Goal: Task Accomplishment & Management: Manage account settings

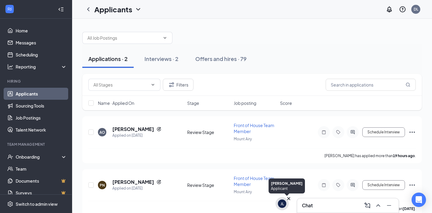
click at [288, 199] on icon "Cross" at bounding box center [289, 199] width 6 height 6
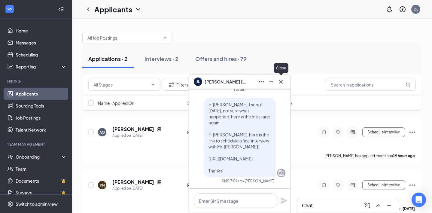
click at [283, 81] on icon "Cross" at bounding box center [280, 81] width 7 height 7
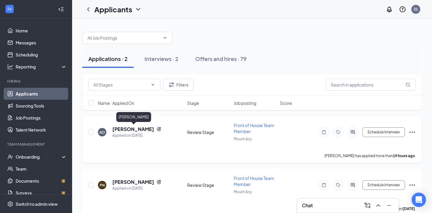
click at [147, 129] on h5 "[PERSON_NAME]" at bounding box center [133, 129] width 42 height 7
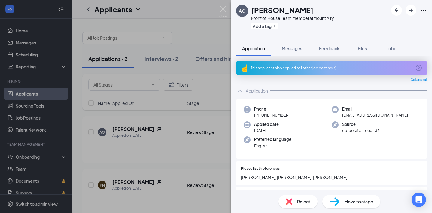
click at [299, 194] on div "Reject Move to stage" at bounding box center [331, 201] width 201 height 23
click at [297, 204] on span "Reject" at bounding box center [303, 201] width 13 height 7
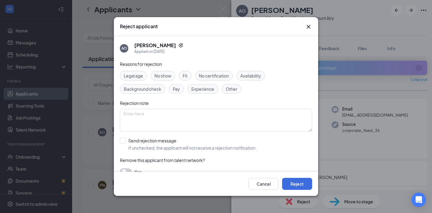
click at [191, 77] on div "Fit" at bounding box center [185, 76] width 13 height 10
click at [180, 111] on textarea at bounding box center [216, 120] width 192 height 23
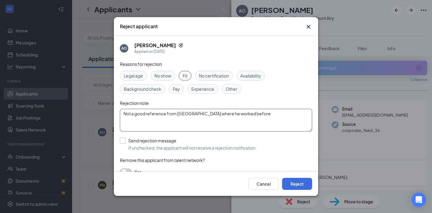
type textarea "Not a good reference from [GEOGRAPHIC_DATA] where he worked before"
click at [122, 143] on input "Send rejection message If unchecked, the applicant will not receive a rejection…" at bounding box center [188, 144] width 137 height 13
checkbox input "true"
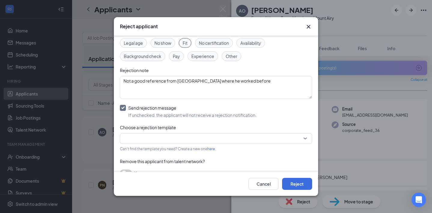
scroll to position [33, 0]
click at [149, 135] on input "search" at bounding box center [213, 138] width 181 height 10
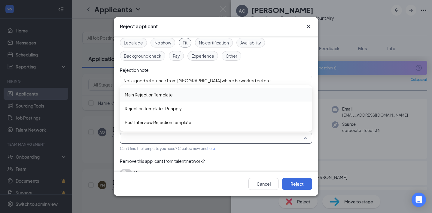
click at [154, 93] on span "Main Rejection Template" at bounding box center [149, 94] width 48 height 7
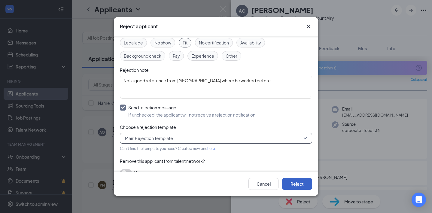
click at [295, 186] on button "Reject" at bounding box center [297, 184] width 30 height 12
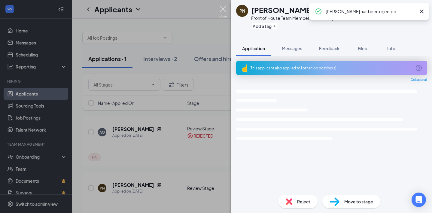
click at [221, 9] on img at bounding box center [223, 12] width 8 height 12
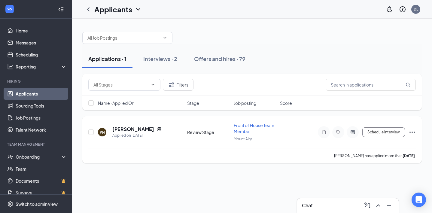
click at [412, 133] on icon "Ellipses" at bounding box center [412, 132] width 7 height 7
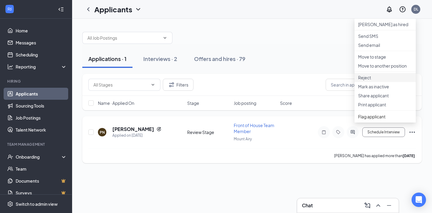
click at [374, 81] on p "Reject" at bounding box center [385, 77] width 54 height 6
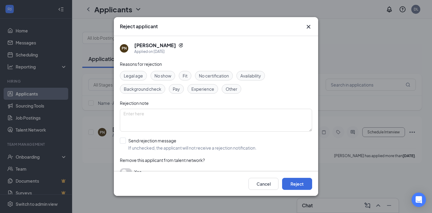
click at [229, 91] on span "Other" at bounding box center [232, 89] width 12 height 7
click at [189, 112] on textarea at bounding box center [216, 120] width 192 height 23
type textarea "No contact"
click at [125, 140] on input "Send rejection message If unchecked, the applicant will not receive a rejection…" at bounding box center [188, 144] width 137 height 13
checkbox input "true"
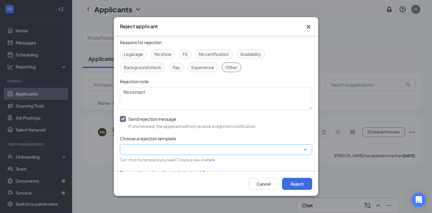
scroll to position [21, 0]
click at [146, 150] on input "search" at bounding box center [213, 150] width 181 height 10
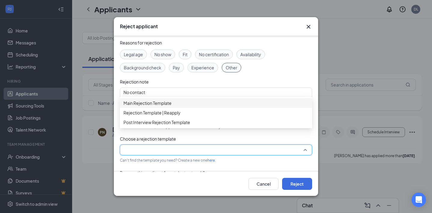
click at [149, 106] on span "Main Rejection Template" at bounding box center [147, 103] width 48 height 7
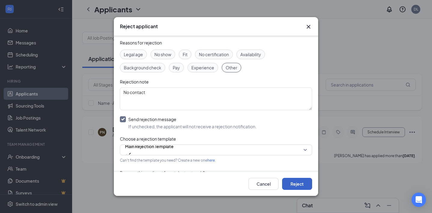
click at [285, 183] on button "Reject" at bounding box center [297, 184] width 30 height 12
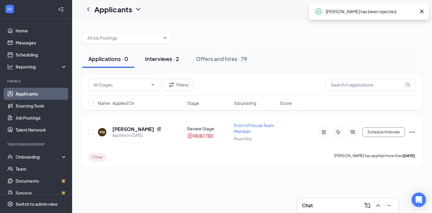
click at [159, 62] on div "Interviews · 2" at bounding box center [162, 59] width 34 height 8
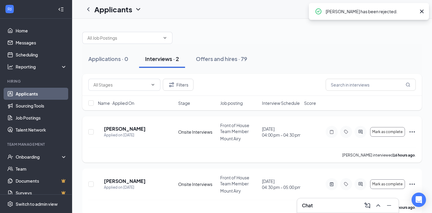
scroll to position [7, 0]
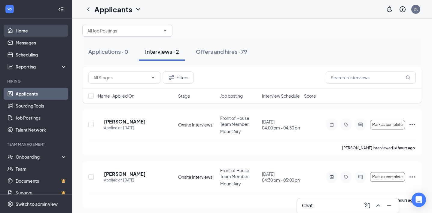
click at [29, 25] on link "Home" at bounding box center [41, 31] width 51 height 12
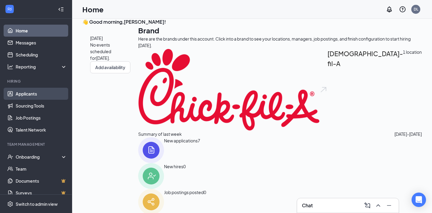
click at [33, 90] on link "Applicants" at bounding box center [41, 94] width 51 height 12
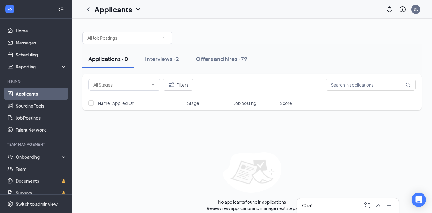
scroll to position [5, 0]
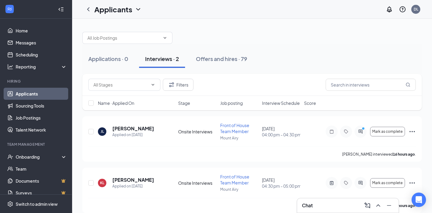
scroll to position [7, 0]
